Goal: Information Seeking & Learning: Compare options

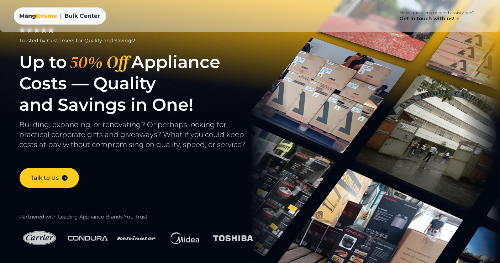
click at [36, 17] on div "Mang Kosme" at bounding box center [39, 16] width 38 height 9
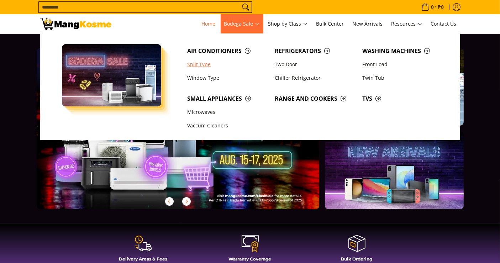
click at [201, 70] on link "Split Type" at bounding box center [228, 65] width 88 height 14
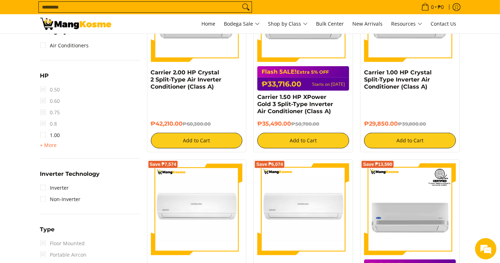
scroll to position [396, 0]
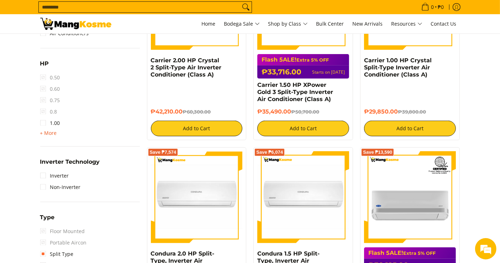
click at [48, 136] on span "+ More" at bounding box center [48, 133] width 17 height 6
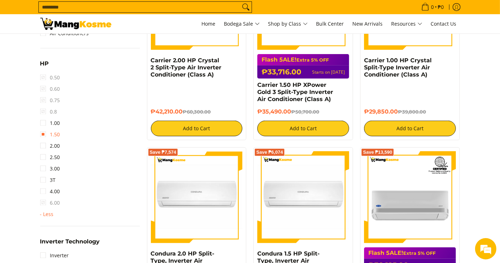
click at [51, 135] on link "1.50" at bounding box center [50, 134] width 20 height 11
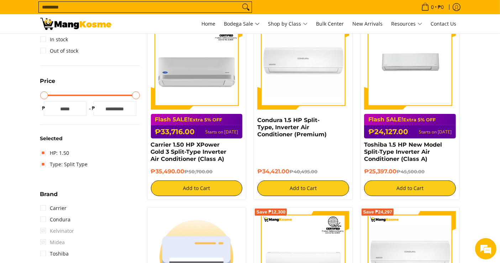
scroll to position [132, 0]
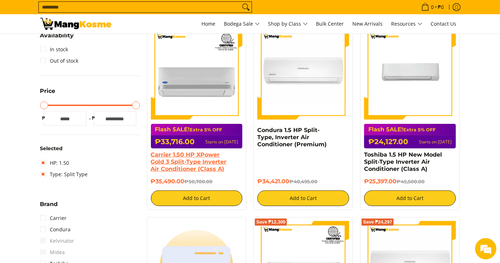
click at [210, 157] on link "Carrier 1.50 HP XPower Gold 3 Split-Type Inverter Air Conditioner (Class A)" at bounding box center [189, 161] width 76 height 21
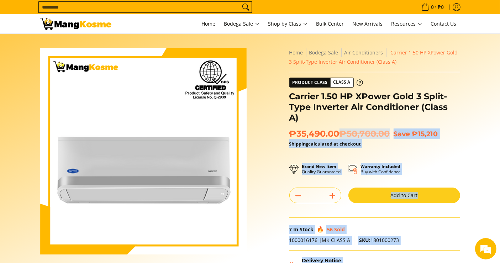
drag, startPoint x: 339, startPoint y: 124, endPoint x: 288, endPoint y: 121, distance: 51.0
click at [288, 121] on div "**********" at bounding box center [375, 188] width 178 height 280
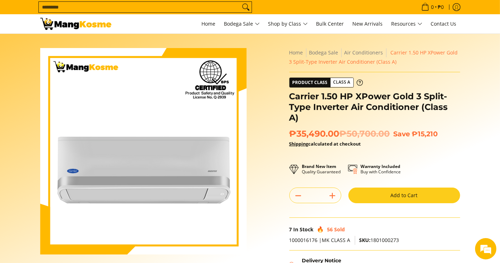
click at [291, 129] on span "₱35,490.00 ₱50,700.00" at bounding box center [340, 134] width 101 height 11
drag, startPoint x: 290, startPoint y: 123, endPoint x: 323, endPoint y: 125, distance: 33.2
click at [323, 129] on span "₱35,490.00 ₱50,700.00" at bounding box center [340, 134] width 101 height 11
copy span "₱35,490.00"
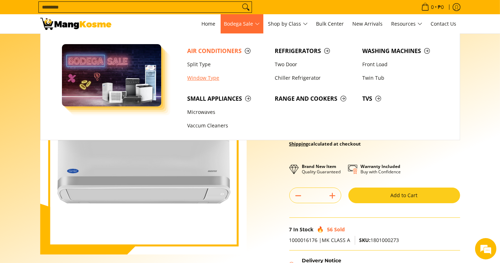
click at [214, 75] on link "Window Type" at bounding box center [228, 78] width 88 height 14
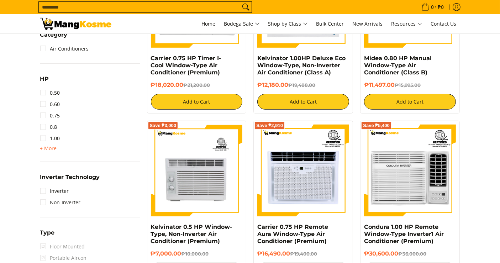
scroll to position [435, 0]
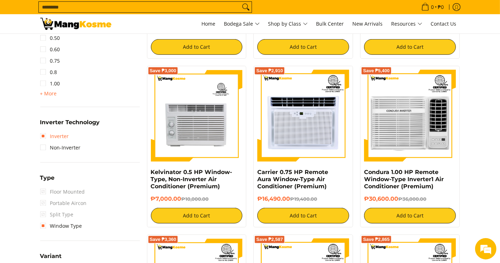
click at [62, 134] on link "Inverter" at bounding box center [54, 136] width 29 height 11
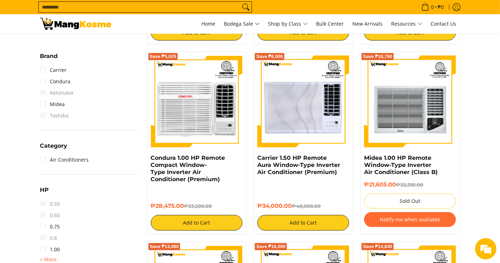
scroll to position [331, 0]
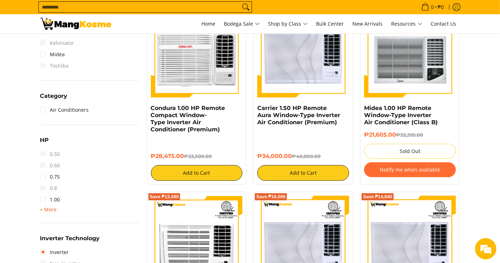
click at [47, 206] on span "+ More - Less" at bounding box center [48, 210] width 17 height 9
click at [47, 211] on link "1.50" at bounding box center [50, 211] width 20 height 11
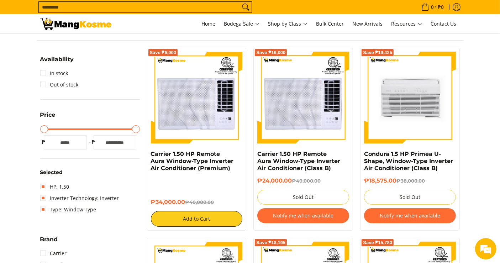
scroll to position [132, 0]
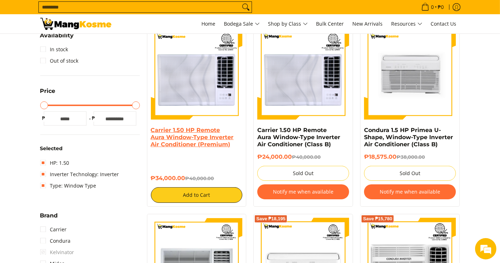
click at [199, 136] on link "Carrier 1.50 HP Remote Aura Window-Type Inverter Air Conditioner (Premium)" at bounding box center [192, 137] width 83 height 21
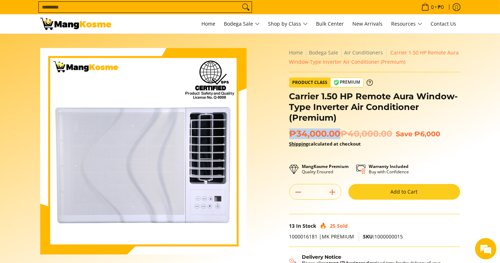
copy span "₱34,000.00"
drag, startPoint x: 339, startPoint y: 137, endPoint x: 290, endPoint y: 134, distance: 48.9
click at [290, 134] on span "₱34,000.00 ₱40,000.00" at bounding box center [341, 134] width 103 height 11
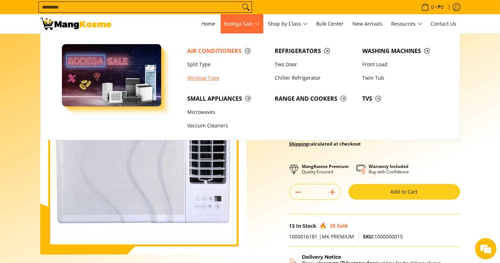
click at [207, 71] on link "Window Type" at bounding box center [228, 78] width 88 height 14
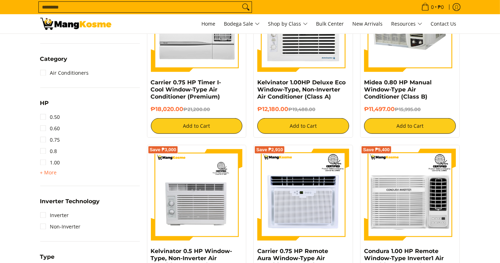
scroll to position [356, 0]
click at [56, 109] on details "HP" at bounding box center [90, 105] width 100 height 13
click at [51, 124] on link "0.60" at bounding box center [50, 128] width 20 height 11
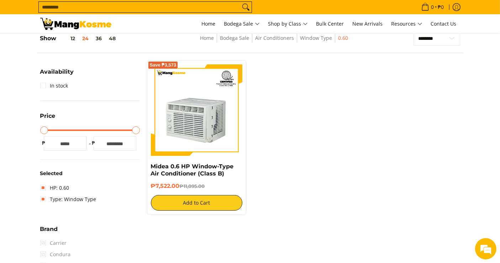
scroll to position [93, 0]
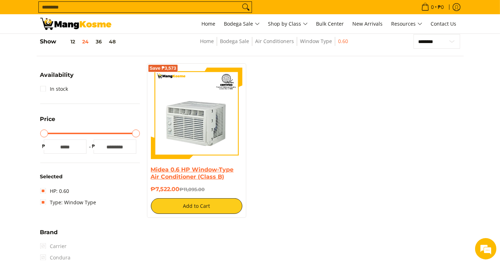
click at [198, 176] on link "Midea 0.6 HP Window-Type Air Conditioner (Class B)" at bounding box center [192, 173] width 83 height 14
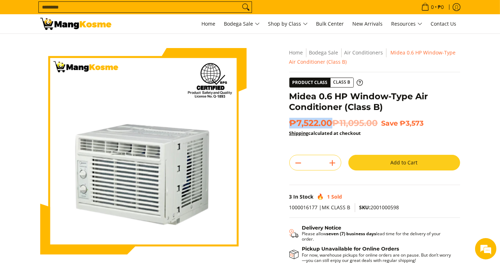
drag, startPoint x: 331, startPoint y: 124, endPoint x: 290, endPoint y: 119, distance: 41.3
click at [291, 119] on span "₱7,522.00 ₱11,095.00" at bounding box center [334, 123] width 89 height 11
copy span "₱7,522.00"
